Goal: Transaction & Acquisition: Purchase product/service

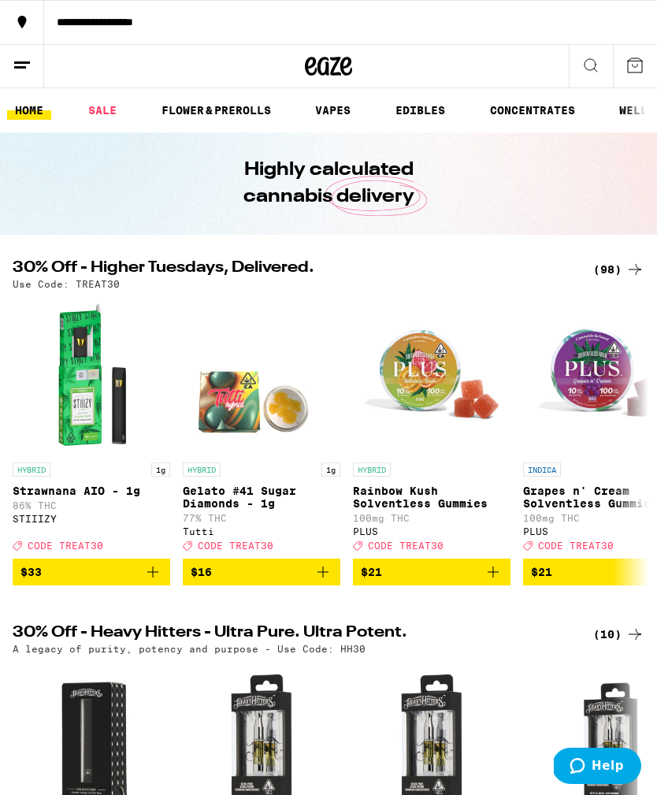
click at [614, 261] on div "(98)" at bounding box center [618, 269] width 51 height 19
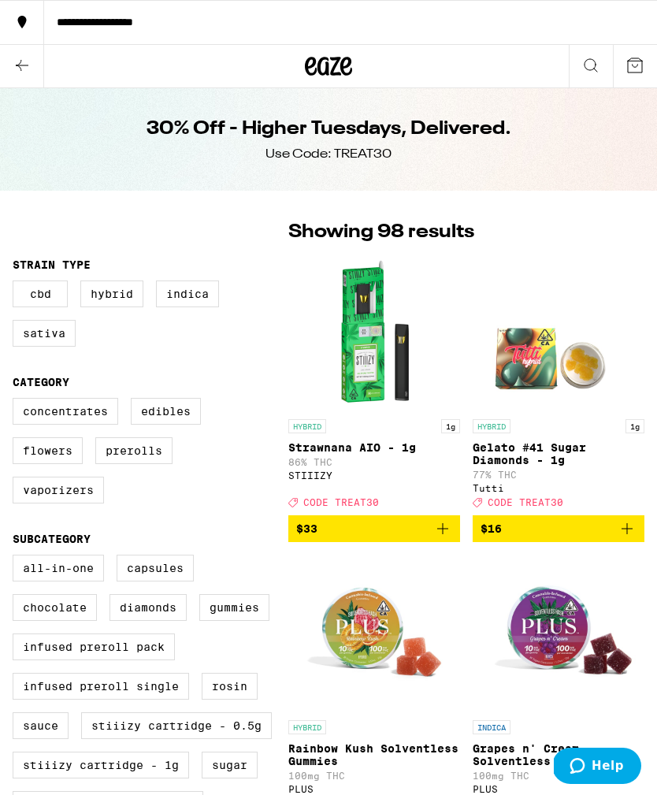
click at [151, 660] on label "Infused Preroll Pack" at bounding box center [94, 647] width 162 height 27
click at [17, 558] on input "Infused Preroll Pack" at bounding box center [16, 557] width 1 height 1
checkbox input "true"
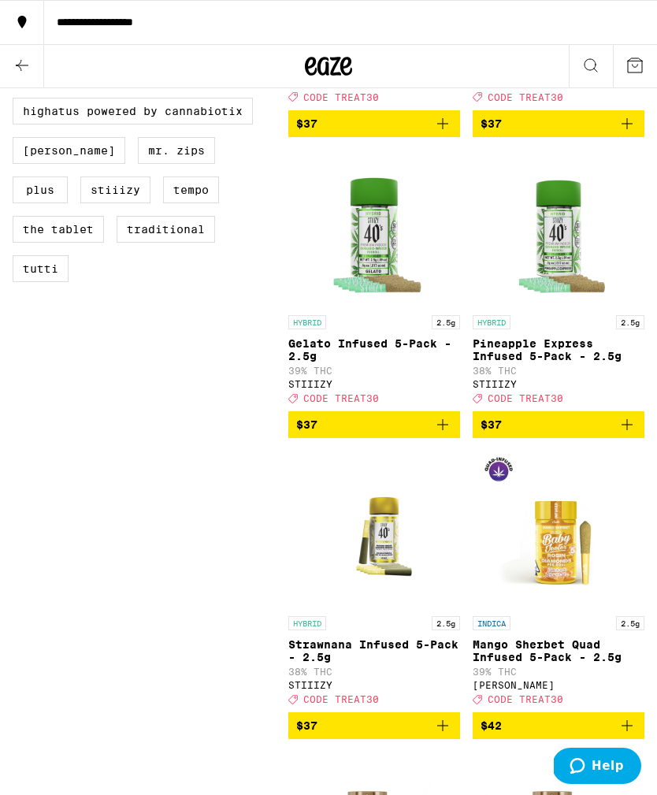
scroll to position [1006, 0]
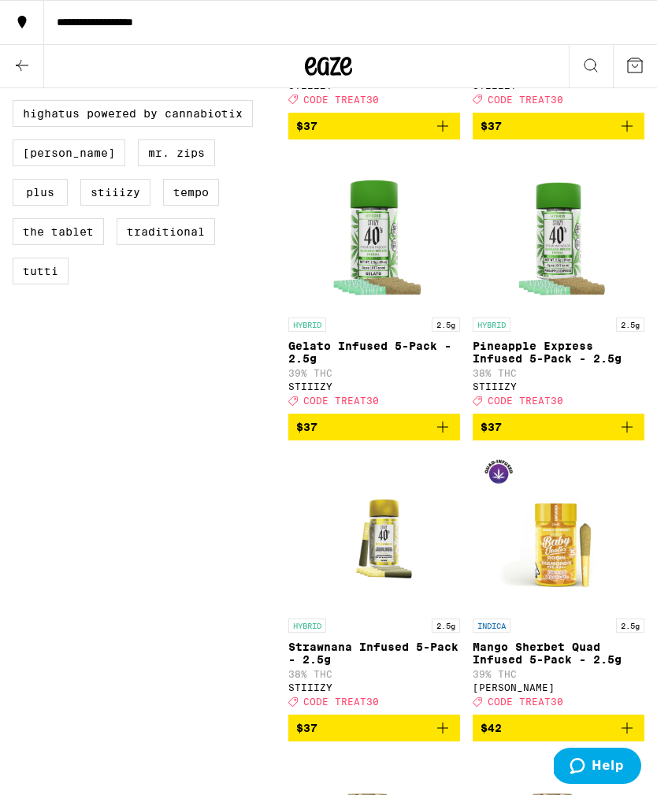
click at [627, 437] on icon "Add to bag" at bounding box center [627, 427] width 19 height 19
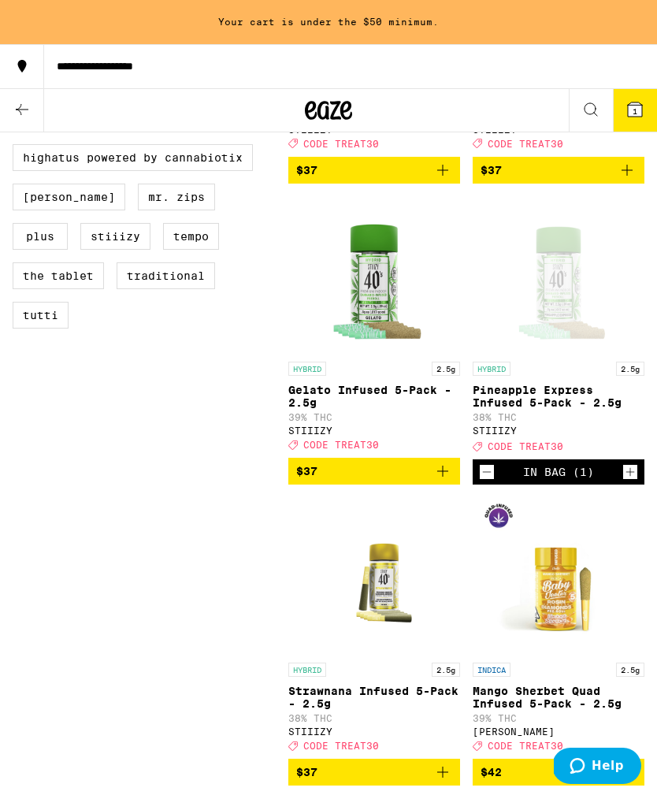
click at [454, 485] on button "$37" at bounding box center [374, 471] width 172 height 27
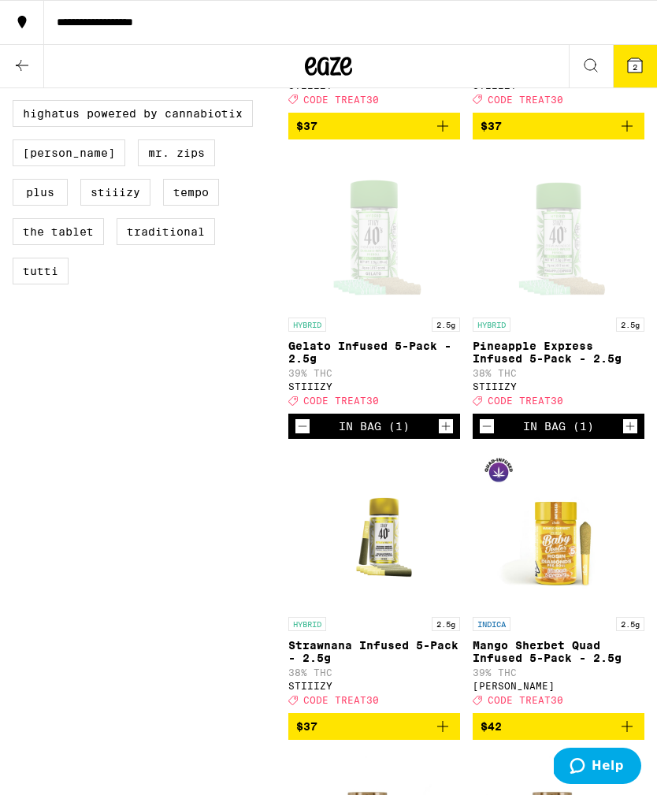
click at [636, 436] on icon "Increment" at bounding box center [630, 426] width 14 height 19
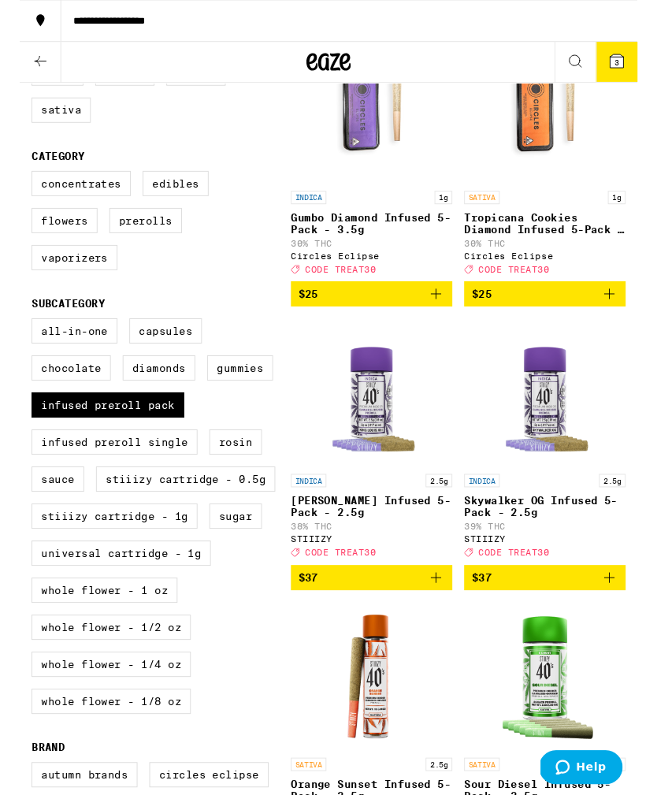
scroll to position [218, 0]
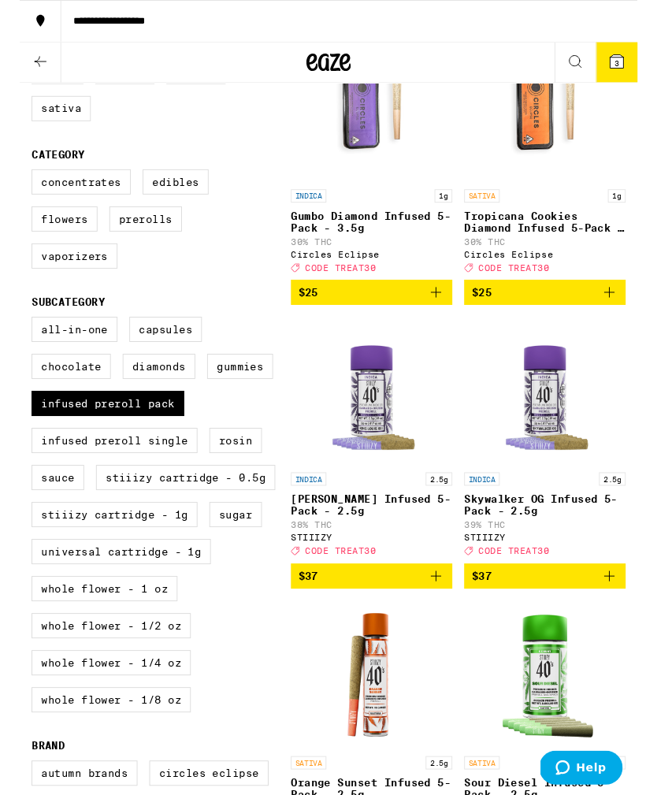
click at [580, 443] on img "Open page for Skywalker OG Infused 5-Pack - 2.5g from STIIIZY" at bounding box center [559, 416] width 158 height 158
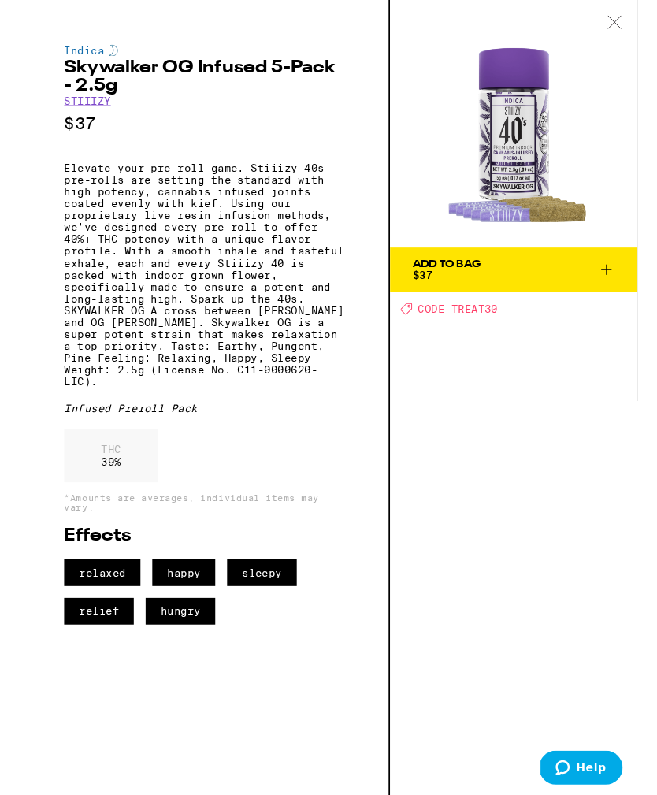
click at [638, 23] on icon at bounding box center [633, 24] width 16 height 14
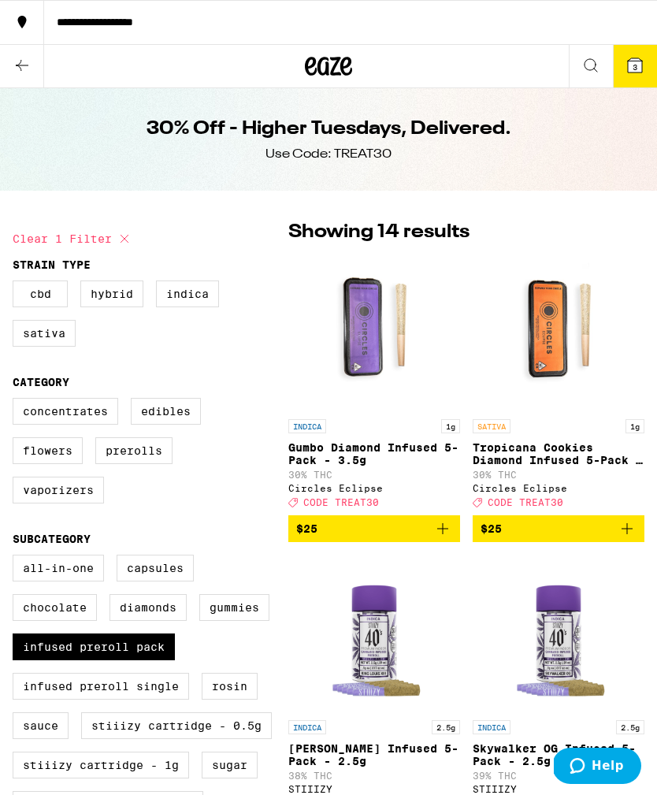
click at [642, 66] on icon at bounding box center [635, 65] width 14 height 14
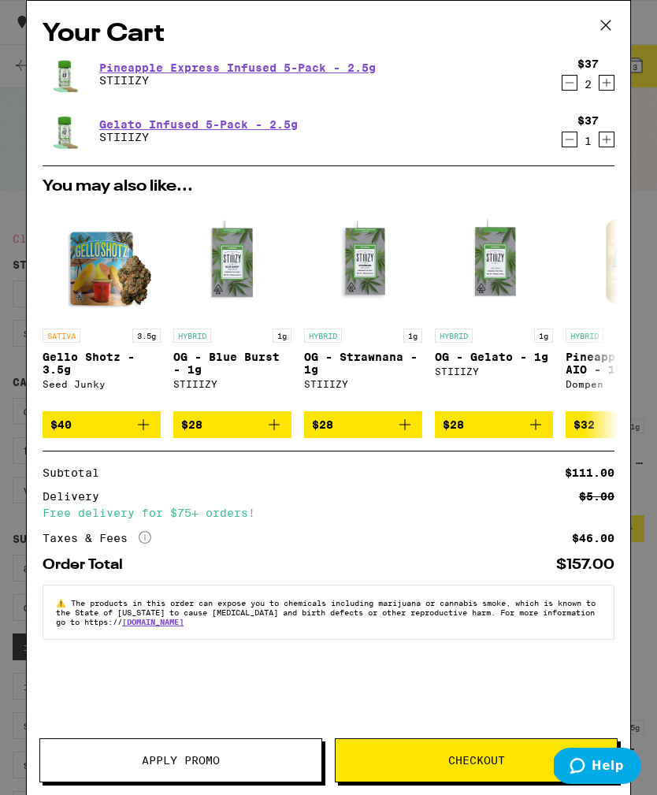
click at [258, 762] on span "Apply Promo" at bounding box center [180, 760] width 281 height 11
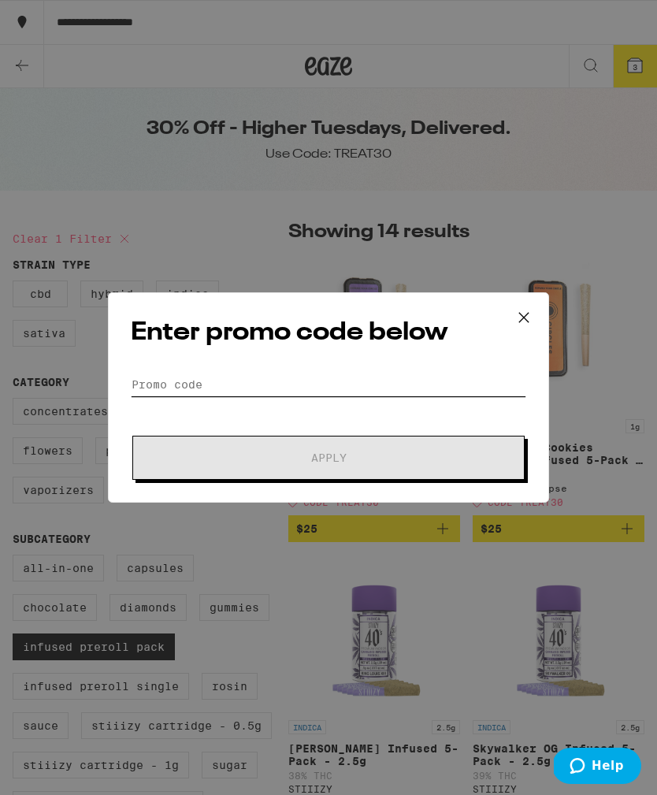
click at [280, 378] on input "Promo Code" at bounding box center [329, 385] width 396 height 24
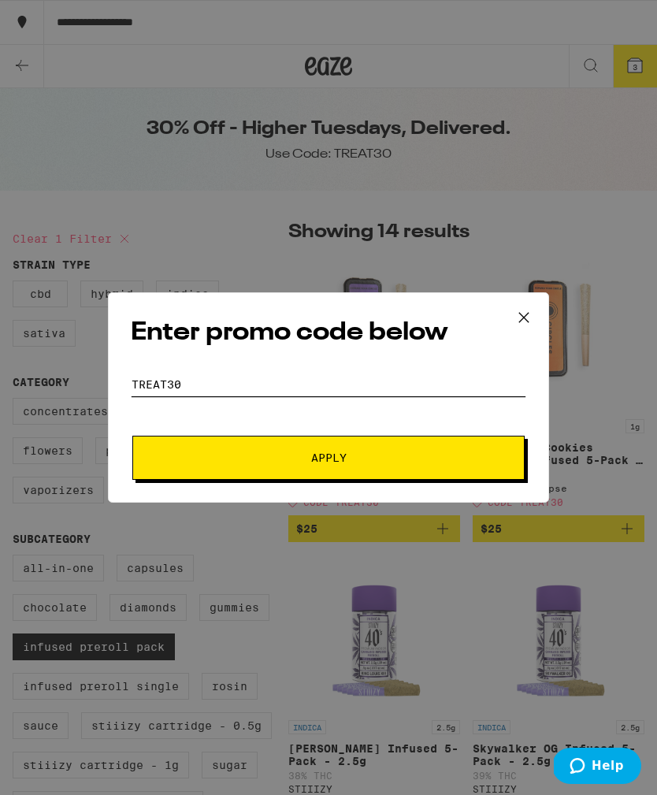
type input "TREAT30"
click at [439, 463] on span "Apply" at bounding box center [329, 457] width 284 height 11
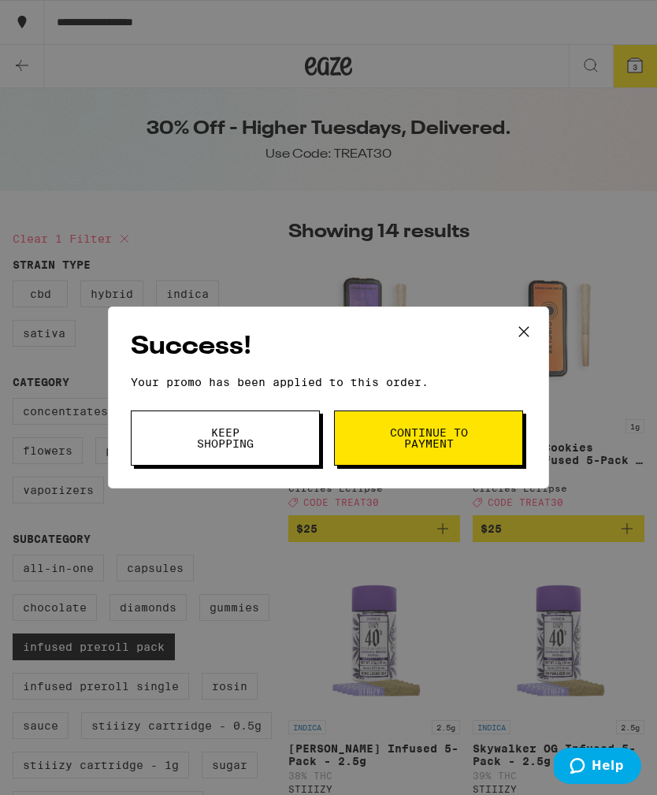
click at [446, 437] on span "Continue to payment" at bounding box center [429, 438] width 80 height 22
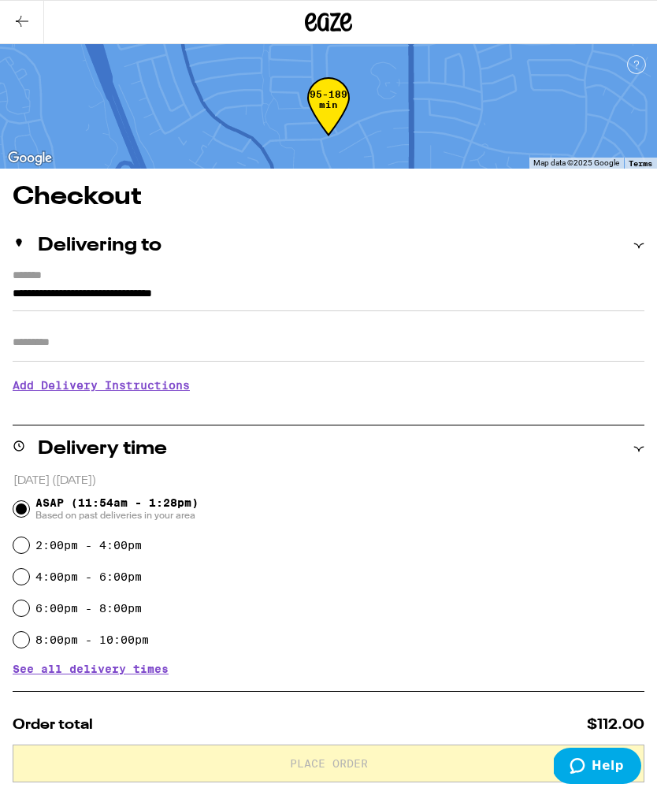
click at [35, 17] on button at bounding box center [22, 22] width 44 height 43
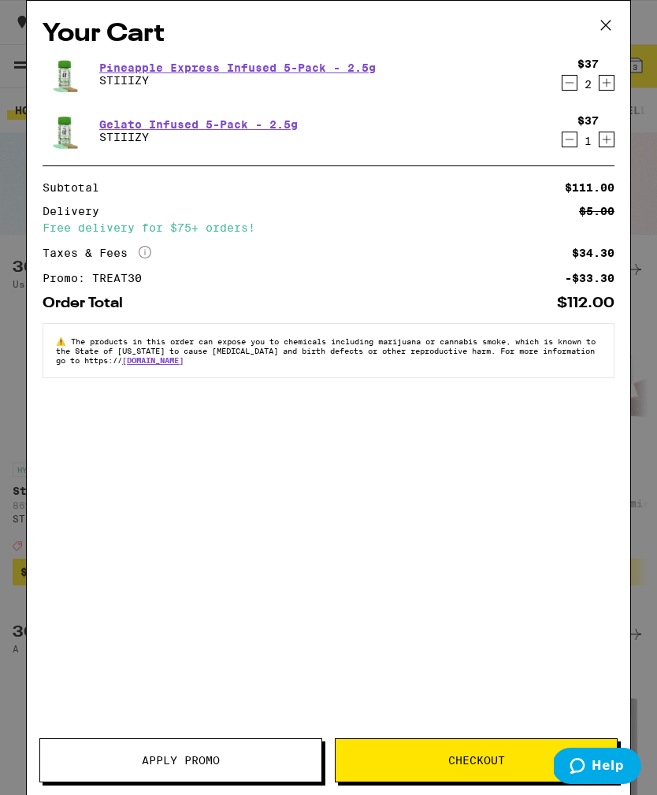
click at [610, 21] on icon at bounding box center [605, 24] width 9 height 9
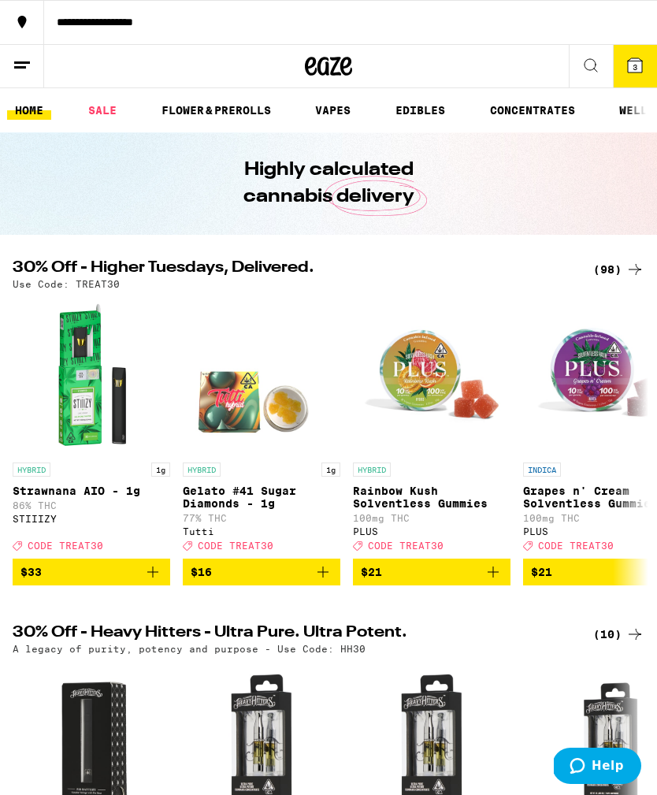
click at [621, 272] on div "(98)" at bounding box center [618, 269] width 51 height 19
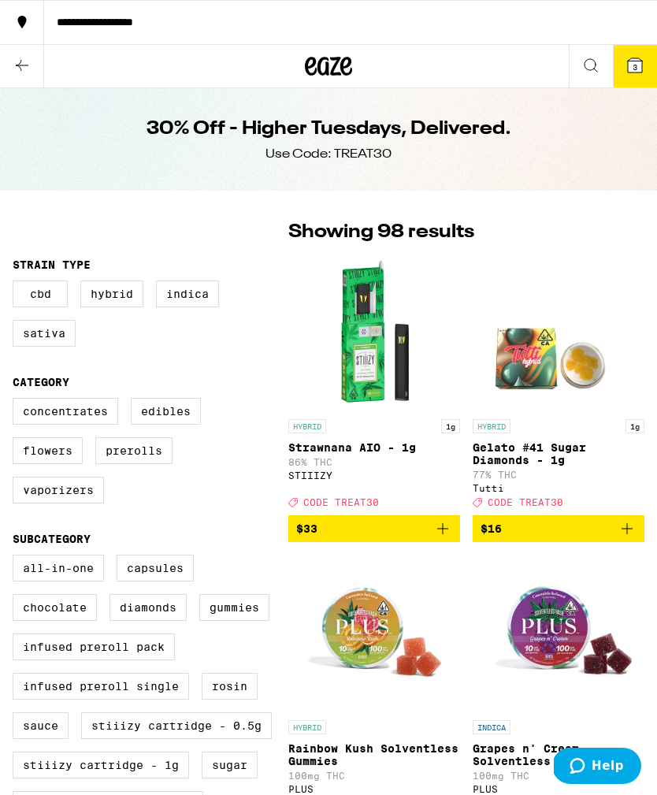
click at [159, 660] on label "Infused Preroll Pack" at bounding box center [94, 647] width 162 height 27
click at [17, 558] on input "Infused Preroll Pack" at bounding box center [16, 557] width 1 height 1
checkbox input "true"
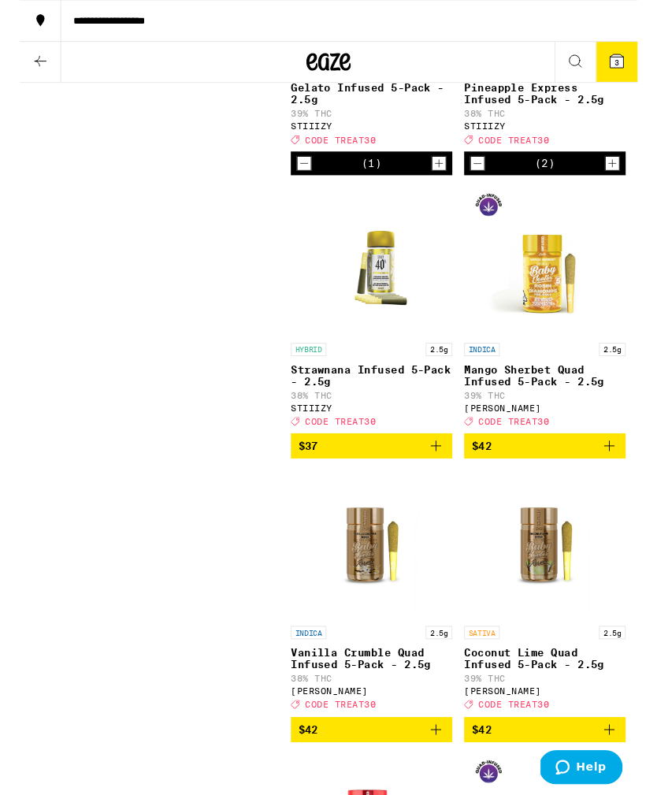
scroll to position [1259, 0]
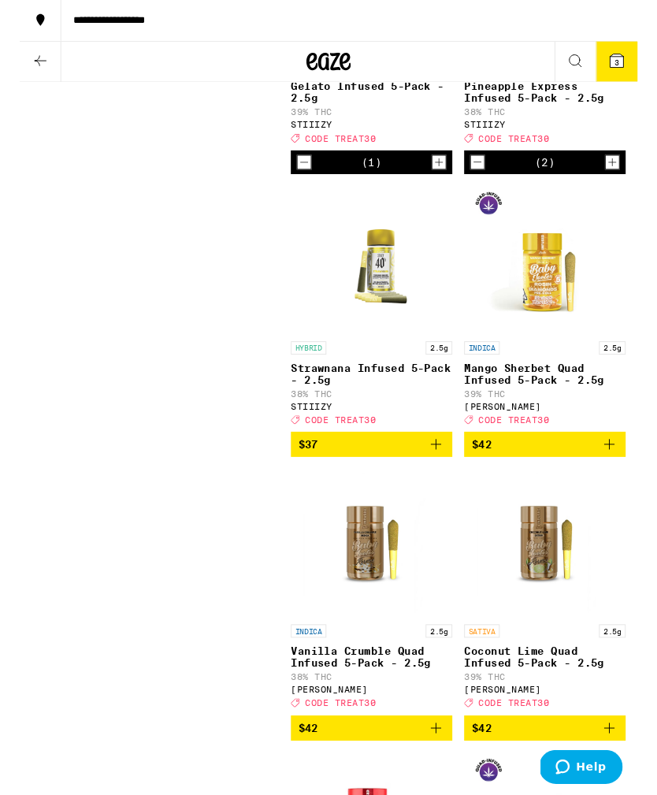
click at [401, 356] on img "Open page for Strawnana Infused 5-Pack - 2.5g from STIIIZY" at bounding box center [374, 278] width 172 height 158
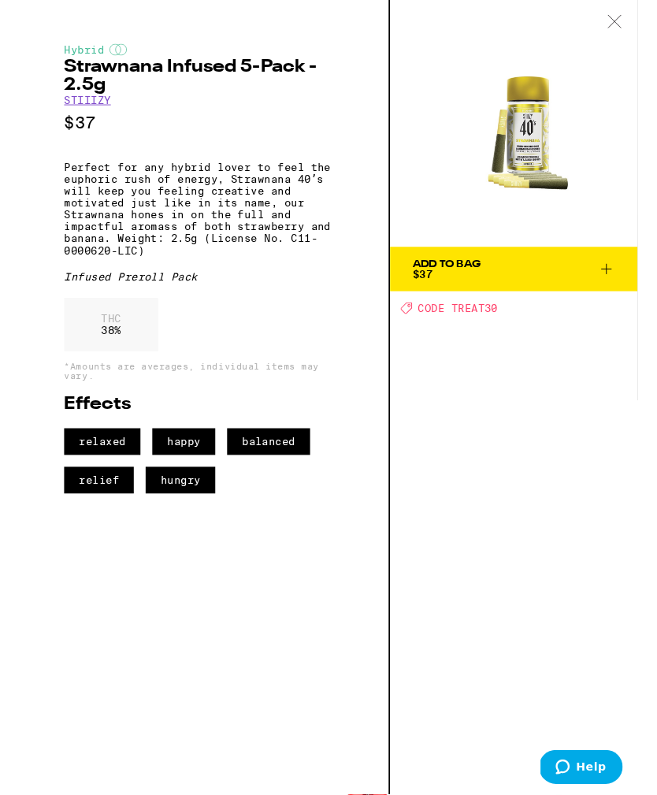
scroll to position [1259, 0]
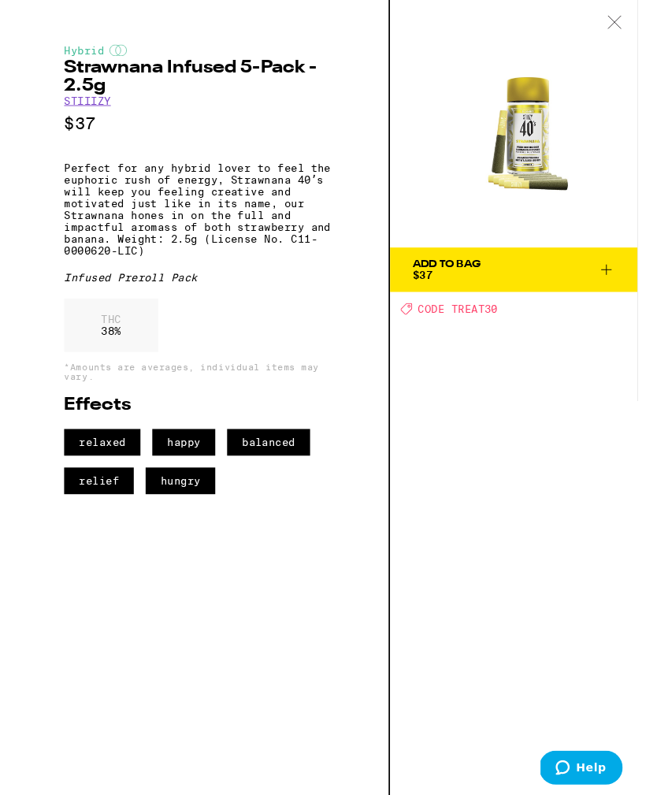
click at [634, 28] on icon at bounding box center [633, 24] width 16 height 14
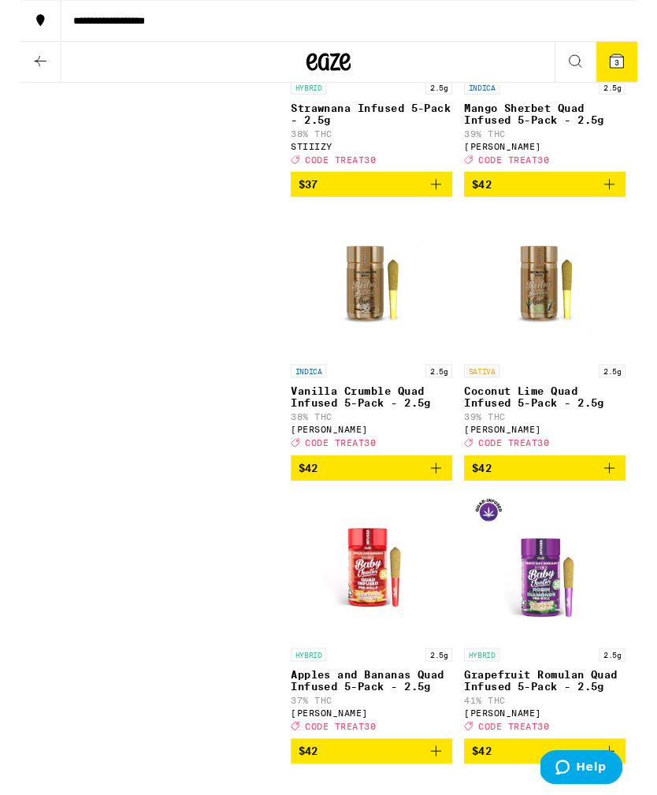
scroll to position [1538, 0]
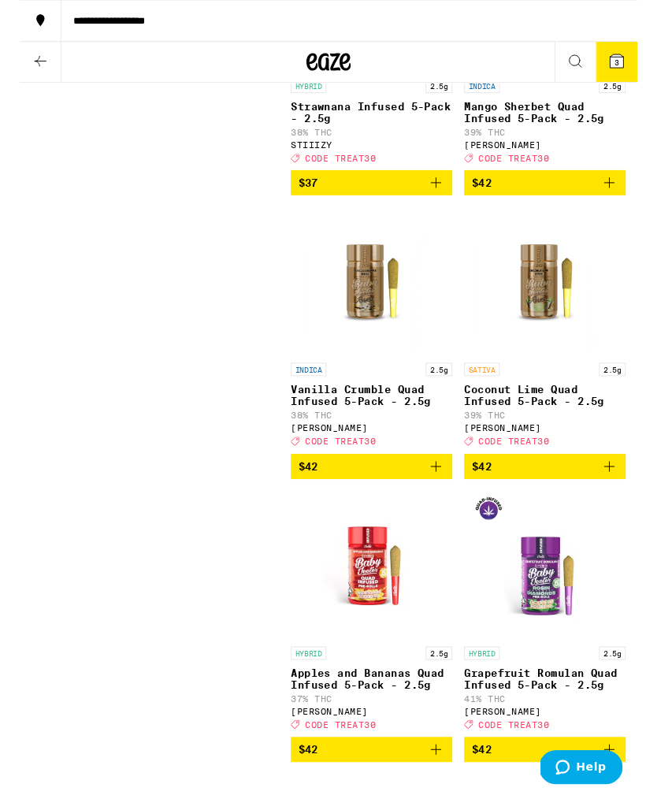
click at [374, 378] on img "Open page for Vanilla Crumble Quad Infused 5-Pack - 2.5g from Jeeter" at bounding box center [375, 300] width 158 height 158
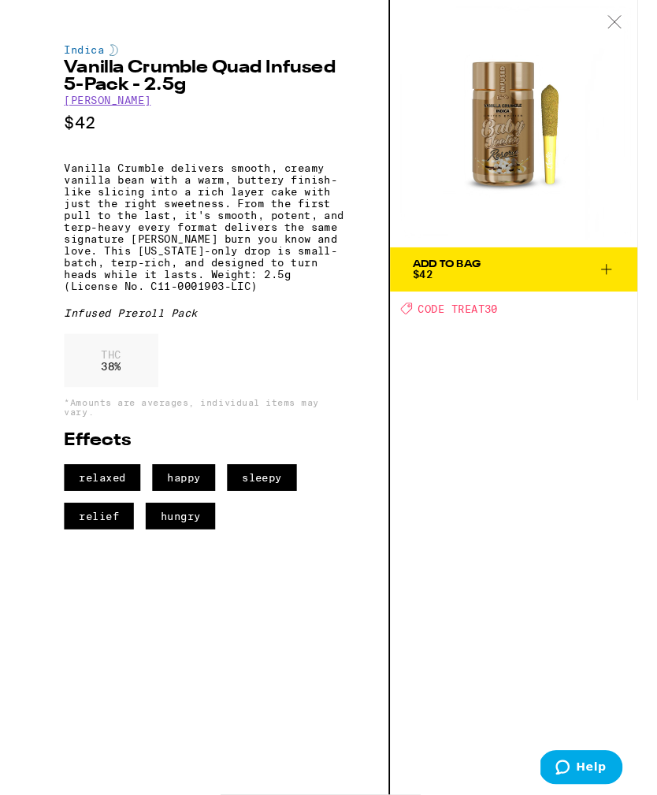
scroll to position [1538, 0]
click at [634, 16] on div at bounding box center [632, 25] width 49 height 50
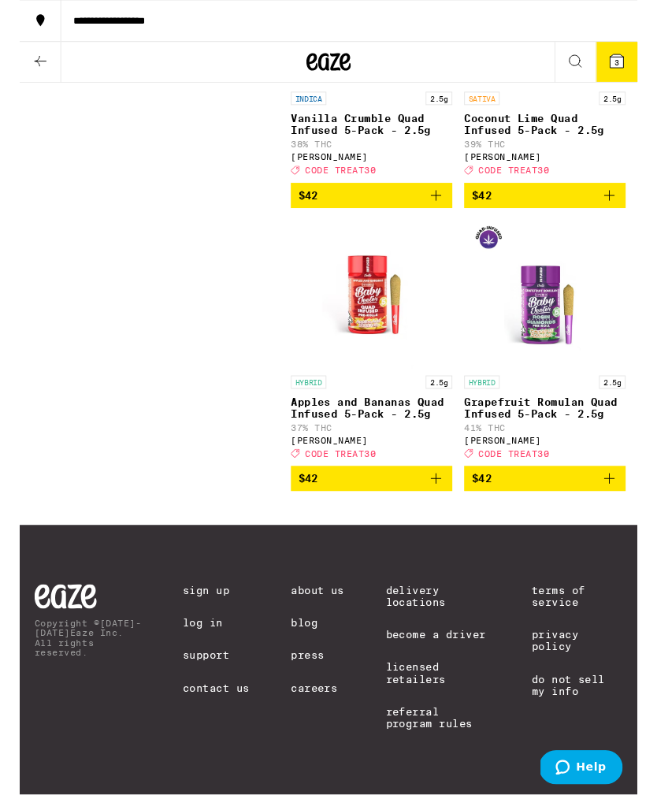
scroll to position [1931, 0]
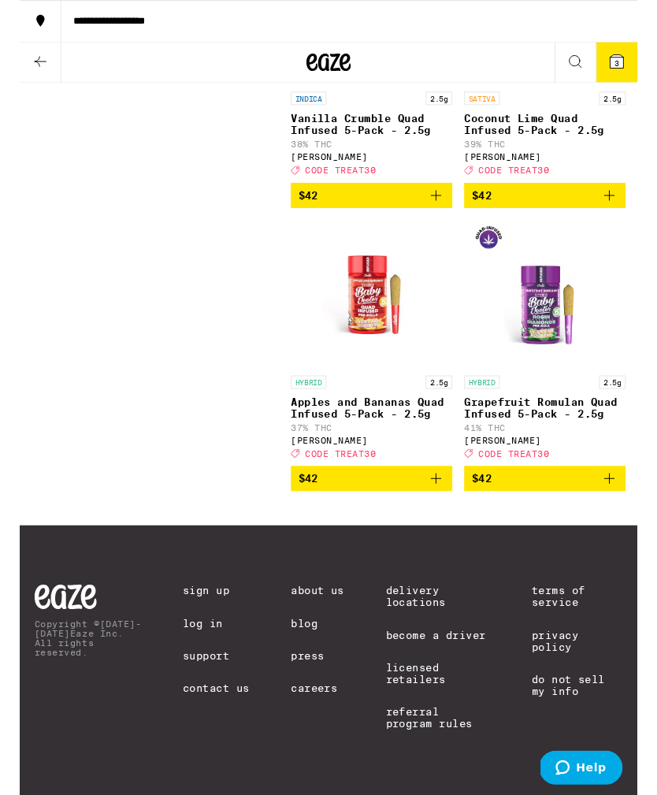
click at [562, 307] on img "Open page for Grapefruit Romulan Quad Infused 5-Pack - 2.5g from Jeeter" at bounding box center [559, 313] width 158 height 158
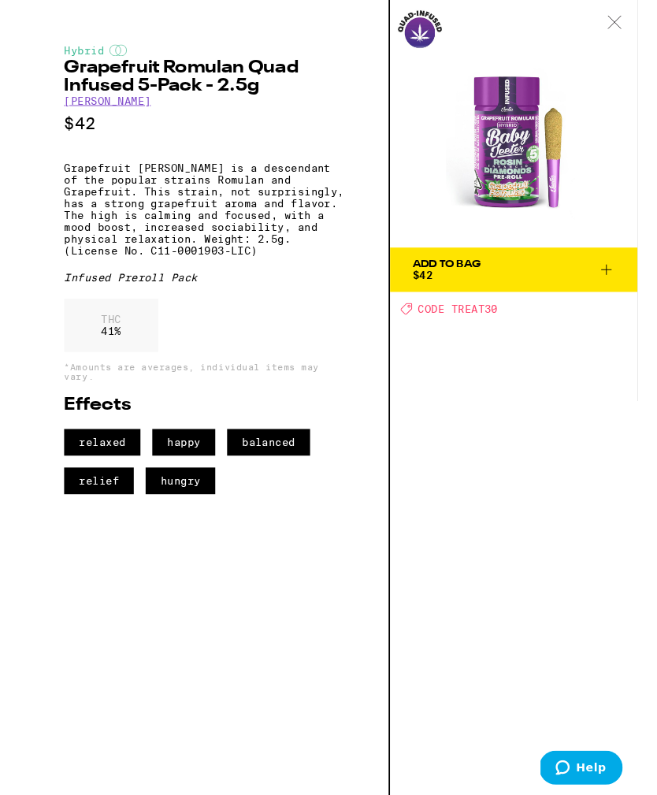
click at [634, 21] on icon at bounding box center [633, 24] width 16 height 14
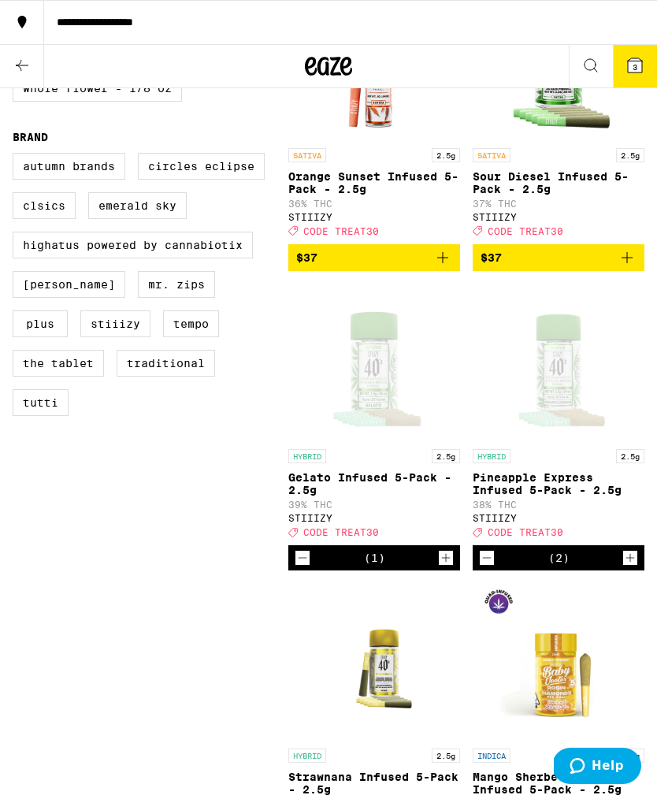
scroll to position [871, 0]
